Goal: Information Seeking & Learning: Learn about a topic

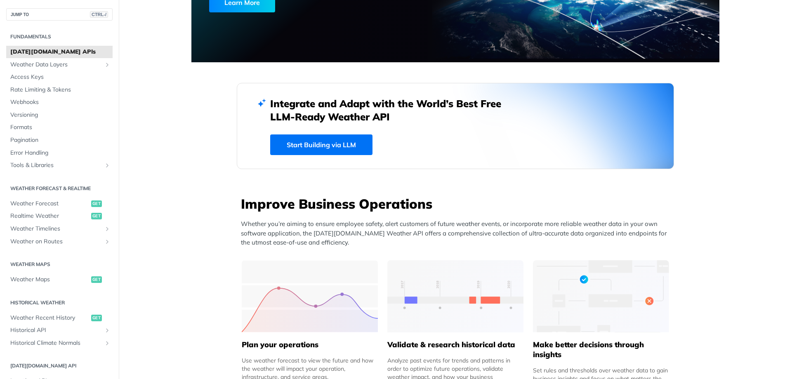
scroll to position [124, 0]
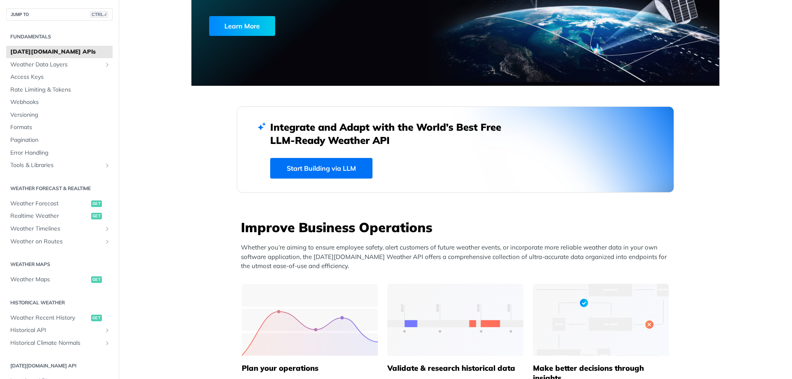
click at [259, 232] on h3 "Improve Business Operations" at bounding box center [457, 227] width 433 height 18
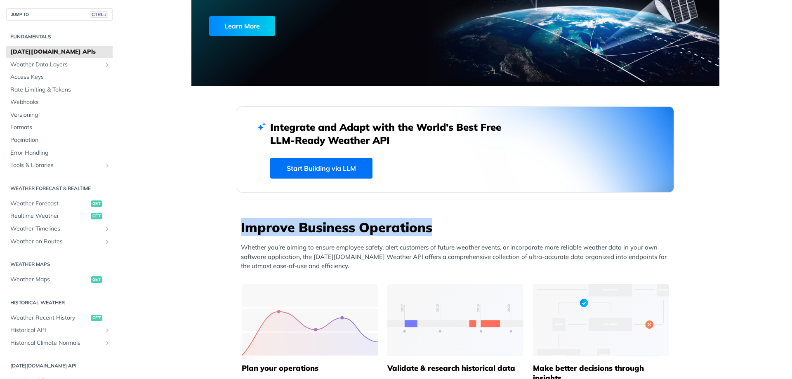
drag, startPoint x: 259, startPoint y: 232, endPoint x: 384, endPoint y: 230, distance: 125.4
click at [384, 230] on h3 "Improve Business Operations" at bounding box center [457, 227] width 433 height 18
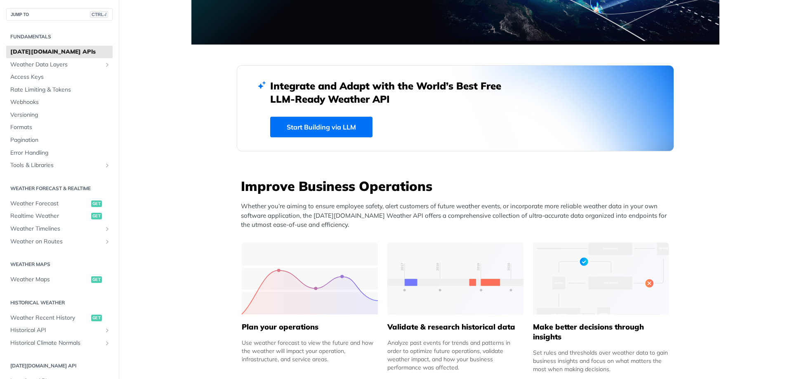
click at [314, 225] on p "Whether you’re aiming to ensure employee safety, alert customers of future weat…" at bounding box center [457, 216] width 433 height 28
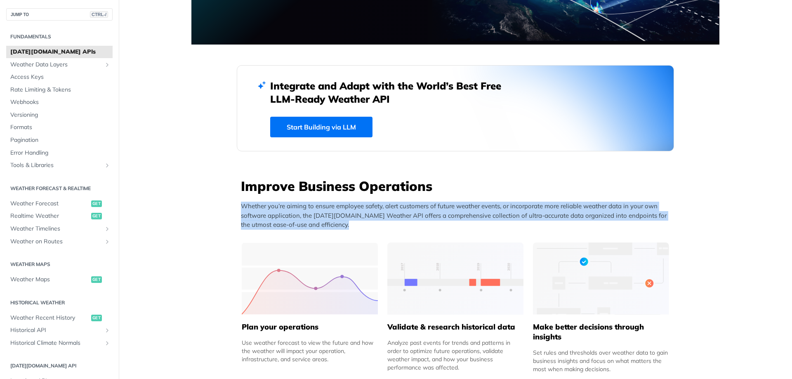
drag, startPoint x: 314, startPoint y: 225, endPoint x: 243, endPoint y: 207, distance: 73.4
click at [243, 207] on p "Whether you’re aiming to ensure employee safety, alert customers of future weat…" at bounding box center [457, 216] width 433 height 28
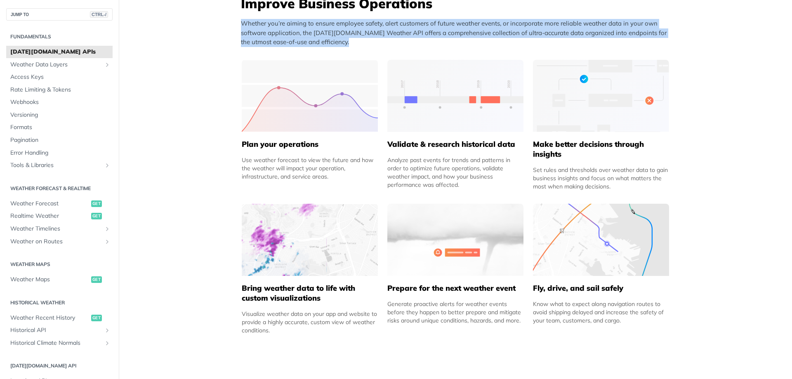
scroll to position [289, 0]
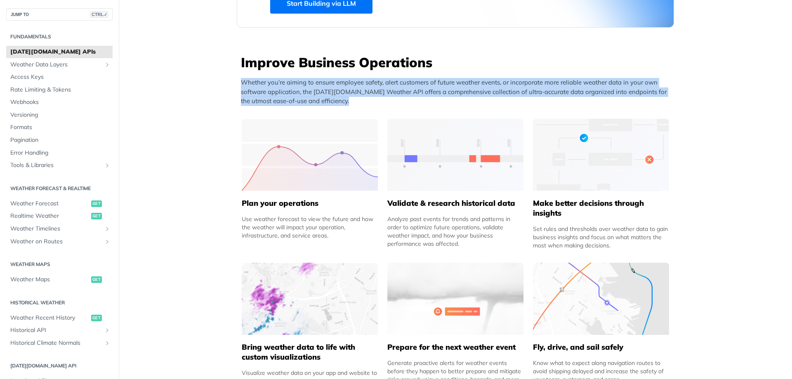
click at [249, 205] on h5 "Plan your operations" at bounding box center [310, 203] width 136 height 10
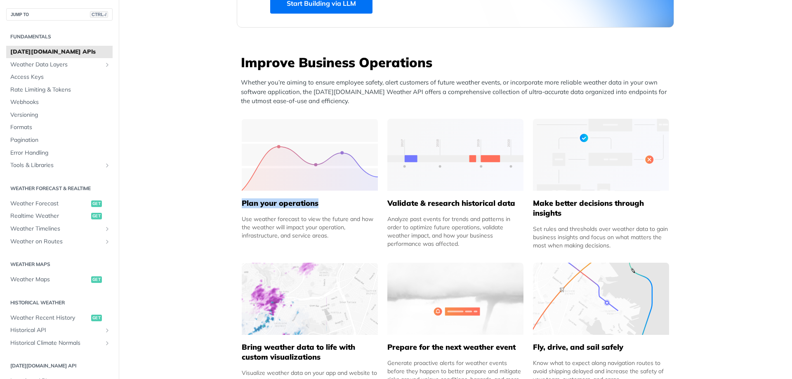
drag, startPoint x: 249, startPoint y: 205, endPoint x: 296, endPoint y: 205, distance: 47.0
click at [296, 205] on h5 "Plan your operations" at bounding box center [310, 203] width 136 height 10
click at [242, 220] on div "Use weather forecast to view the future and how the weather will impact your op…" at bounding box center [310, 227] width 136 height 25
drag, startPoint x: 241, startPoint y: 220, endPoint x: 314, endPoint y: 234, distance: 74.3
click at [314, 234] on div "Use weather forecast to view the future and how the weather will impact your op…" at bounding box center [310, 227] width 136 height 25
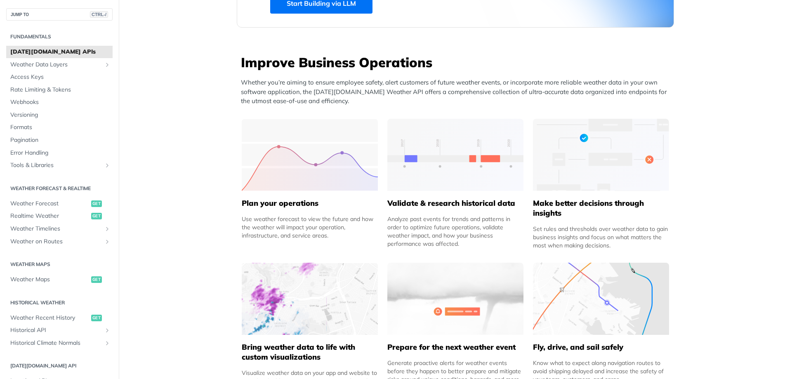
click at [332, 233] on div "Use weather forecast to view the future and how the weather will impact your op…" at bounding box center [310, 227] width 136 height 25
drag, startPoint x: 332, startPoint y: 233, endPoint x: 242, endPoint y: 220, distance: 90.5
click at [242, 220] on div "Use weather forecast to view the future and how the weather will impact your op…" at bounding box center [310, 227] width 136 height 25
click at [246, 204] on h5 "Plan your operations" at bounding box center [310, 203] width 136 height 10
drag, startPoint x: 246, startPoint y: 204, endPoint x: 291, endPoint y: 204, distance: 45.0
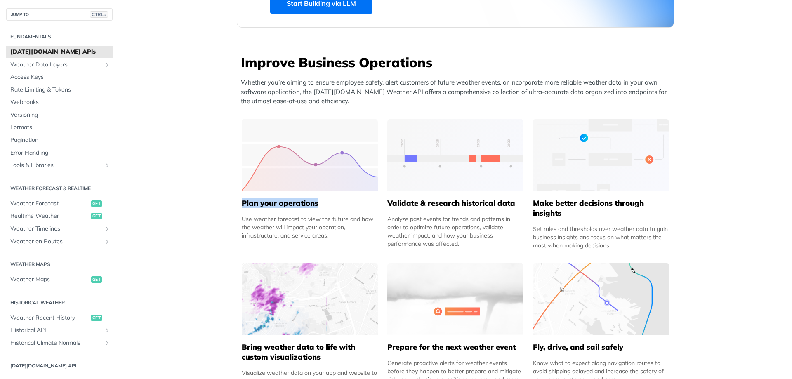
click at [291, 204] on h5 "Plan your operations" at bounding box center [310, 203] width 136 height 10
click at [387, 206] on h5 "Validate & research historical data" at bounding box center [455, 203] width 136 height 10
drag, startPoint x: 387, startPoint y: 206, endPoint x: 504, endPoint y: 205, distance: 117.1
click at [504, 205] on h5 "Validate & research historical data" at bounding box center [455, 203] width 136 height 10
click at [542, 204] on h5 "Make better decisions through insights" at bounding box center [601, 208] width 136 height 20
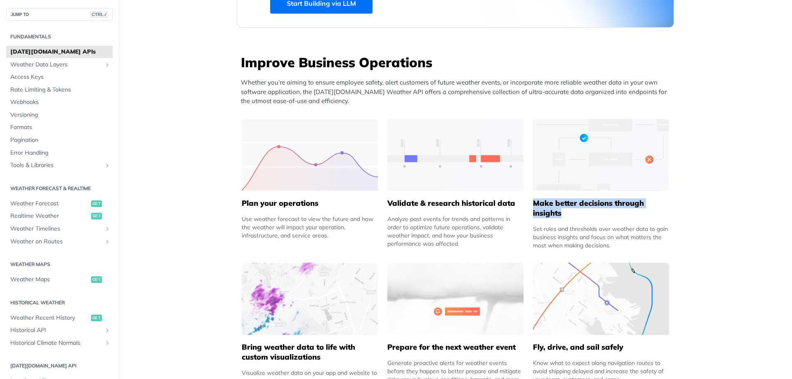
drag, startPoint x: 542, startPoint y: 204, endPoint x: 546, endPoint y: 209, distance: 6.2
click at [546, 209] on h5 "Make better decisions through insights" at bounding box center [601, 208] width 136 height 20
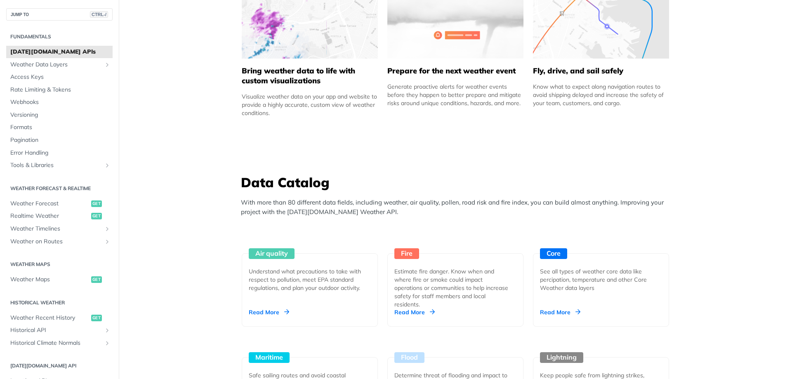
scroll to position [577, 0]
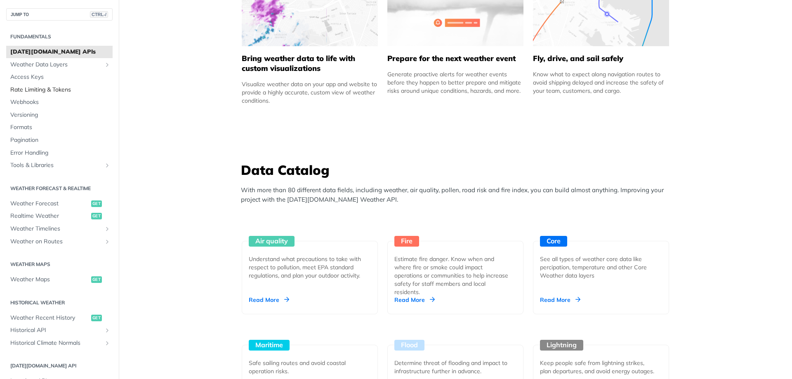
click at [51, 89] on span "Rate Limiting & Tokens" at bounding box center [60, 90] width 100 height 8
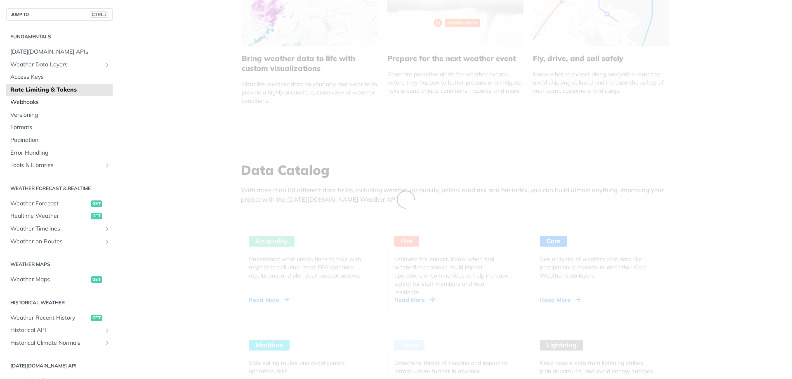
click at [35, 106] on span "Webhooks" at bounding box center [60, 102] width 100 height 8
